Goal: Task Accomplishment & Management: Use online tool/utility

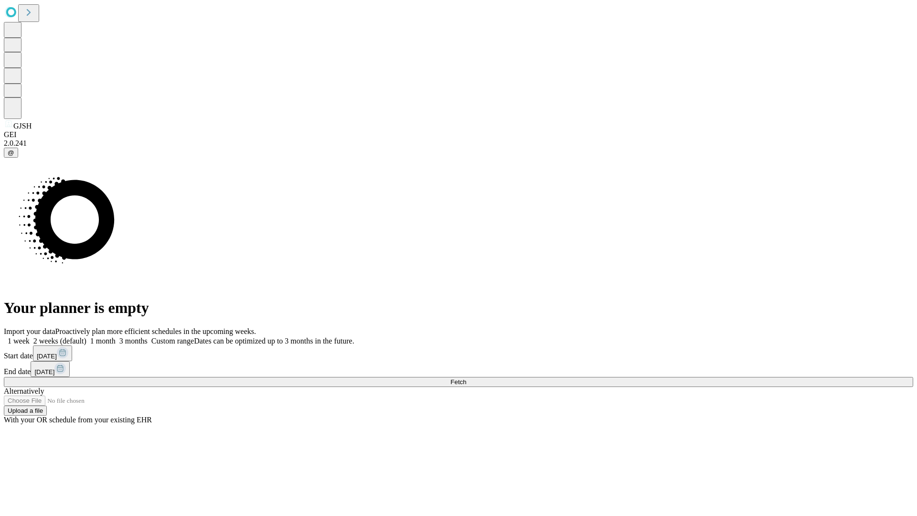
click at [466, 378] on span "Fetch" at bounding box center [459, 381] width 16 height 7
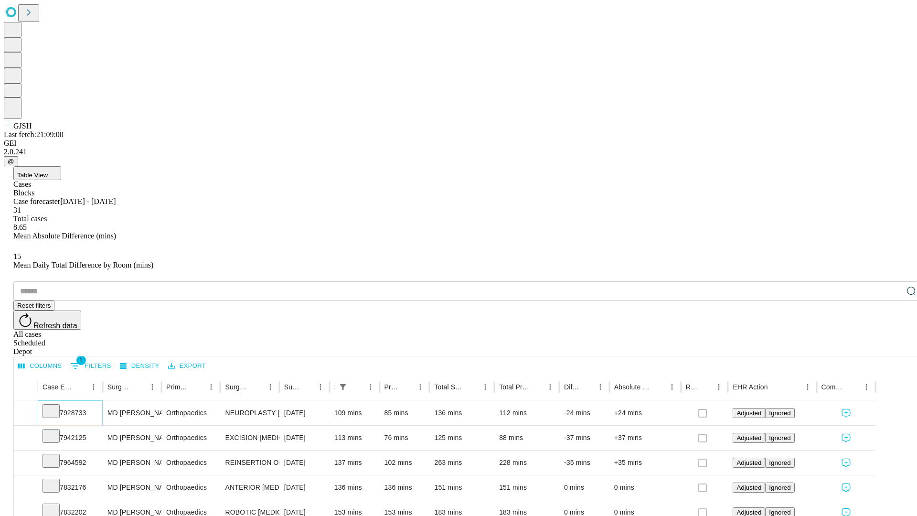
click at [56, 406] on icon at bounding box center [51, 411] width 10 height 10
